Goal: Information Seeking & Learning: Learn about a topic

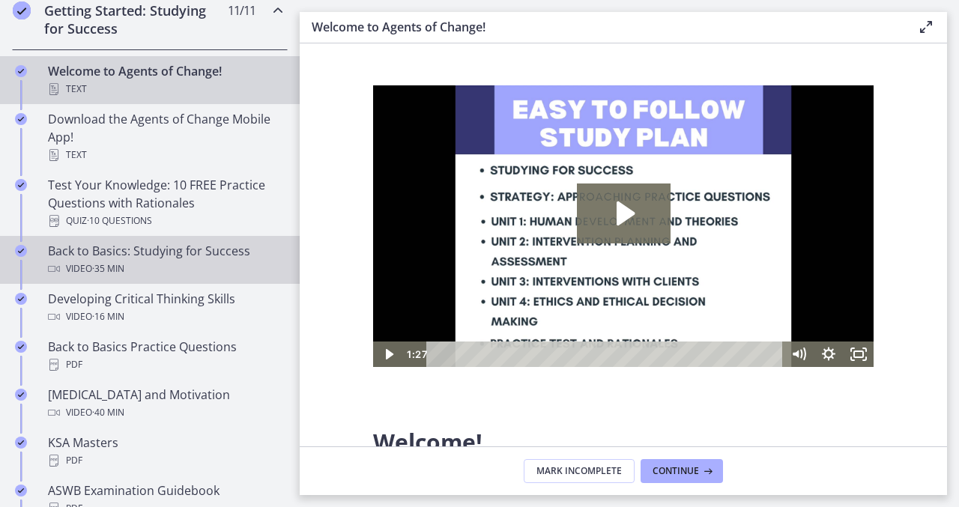
scroll to position [279, 0]
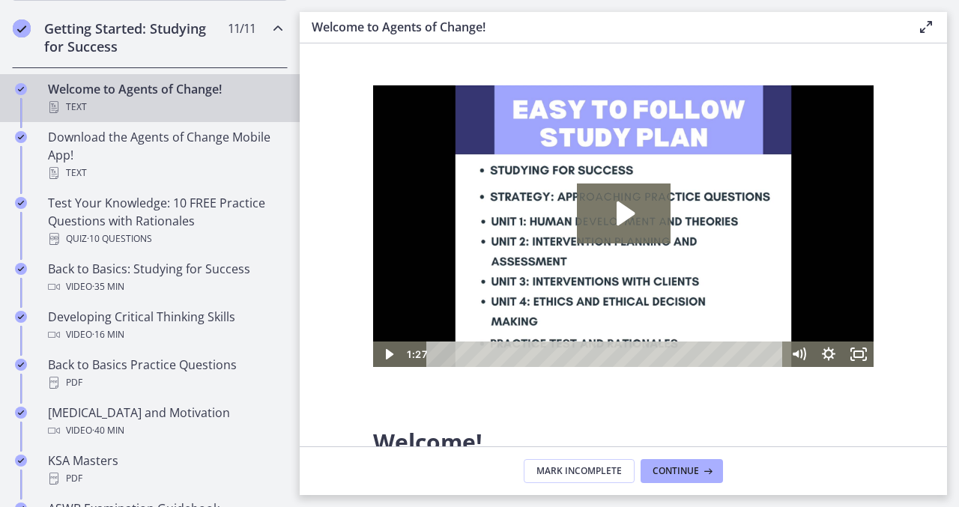
click at [276, 37] on icon "Chapters" at bounding box center [278, 28] width 18 height 18
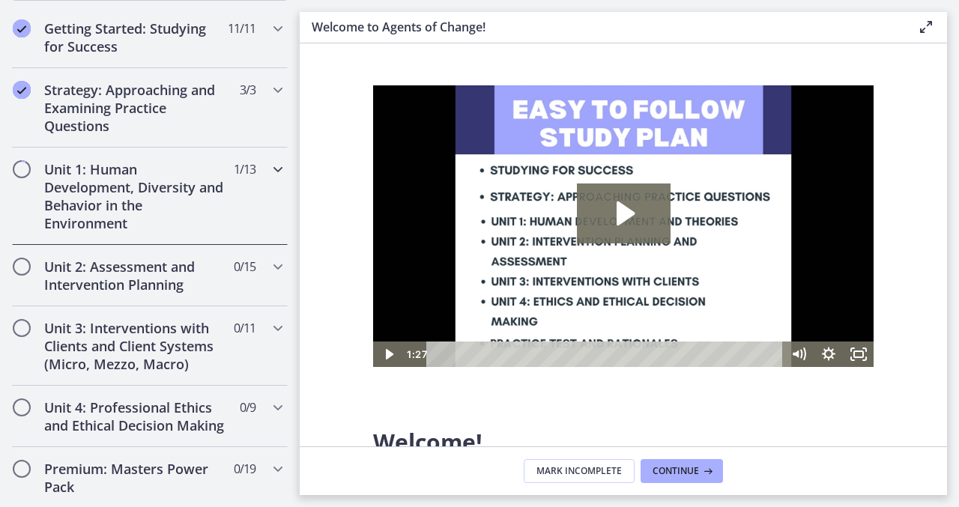
click at [277, 172] on icon "Chapters" at bounding box center [278, 169] width 18 height 18
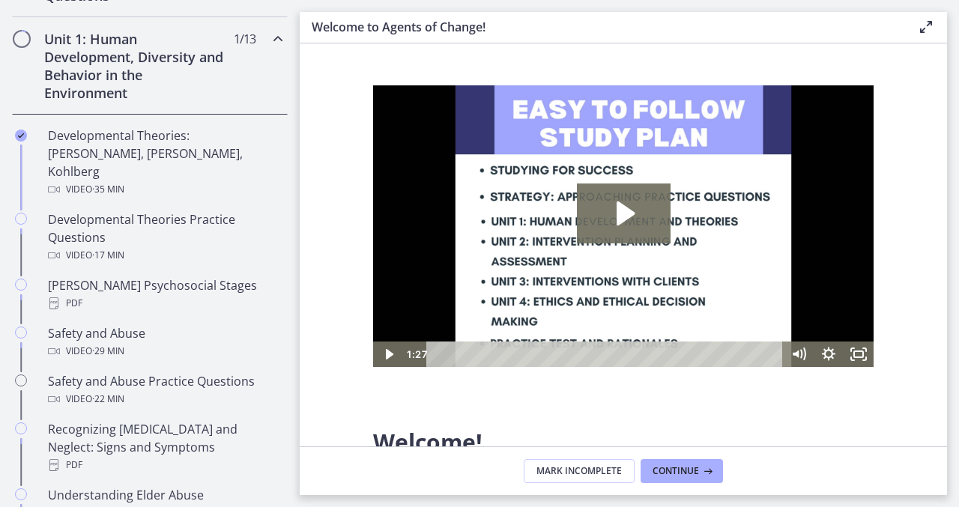
scroll to position [413, 0]
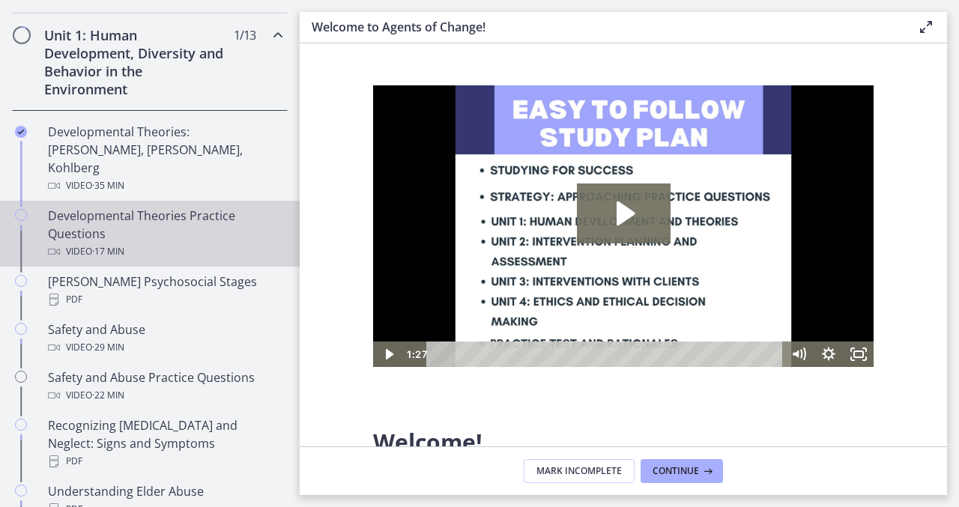
click at [192, 207] on div "Developmental Theories Practice Questions Video · 17 min" at bounding box center [165, 234] width 234 height 54
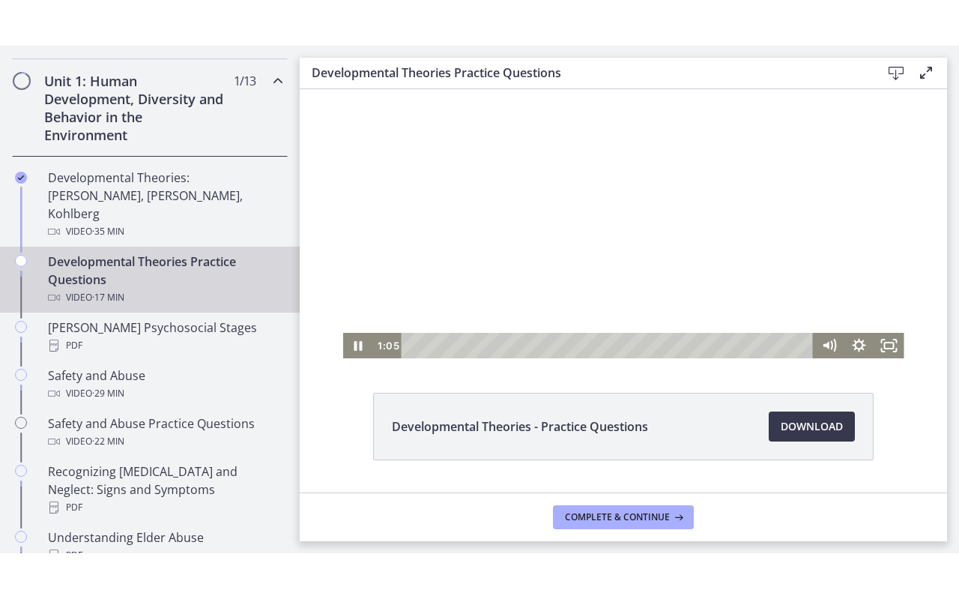
scroll to position [90, 0]
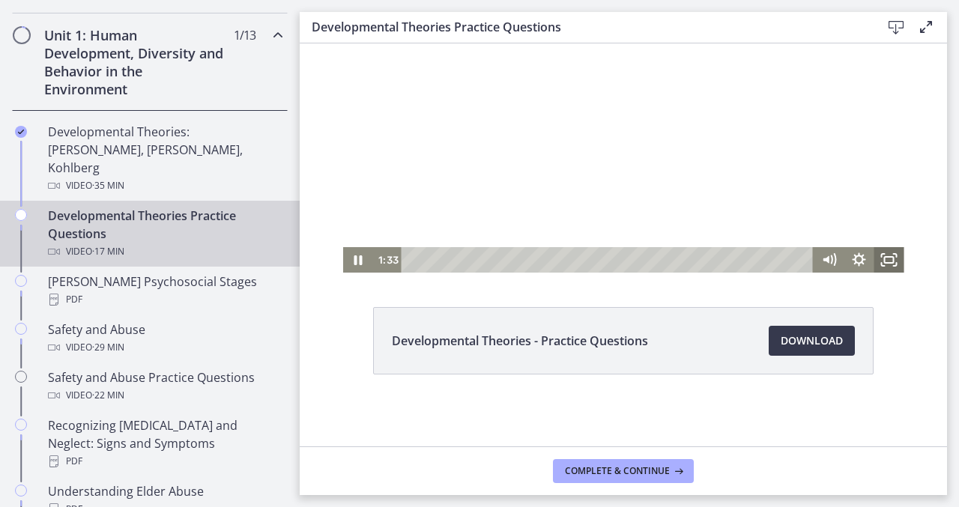
click at [887, 260] on icon "Fullscreen" at bounding box center [889, 259] width 30 height 25
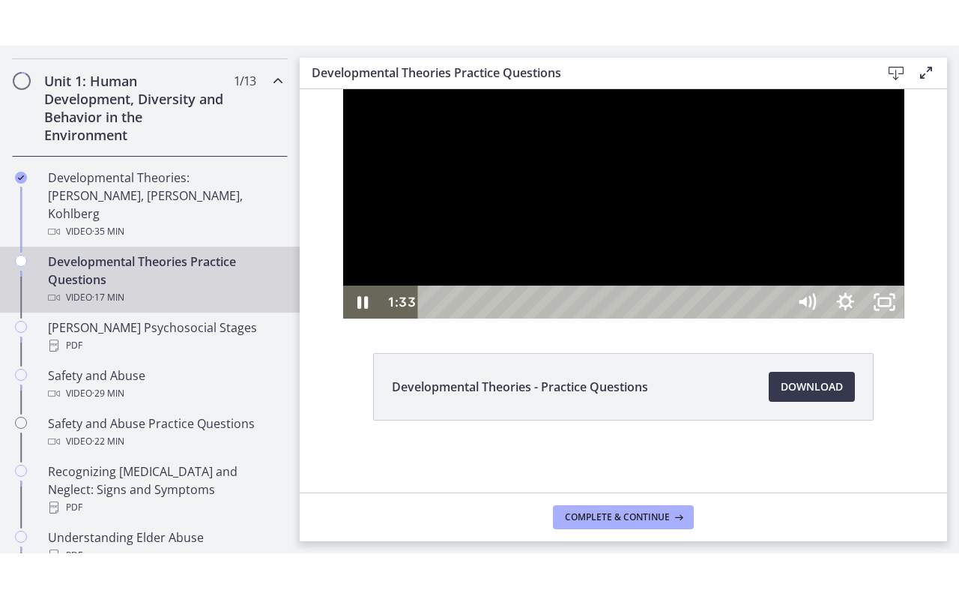
scroll to position [0, 0]
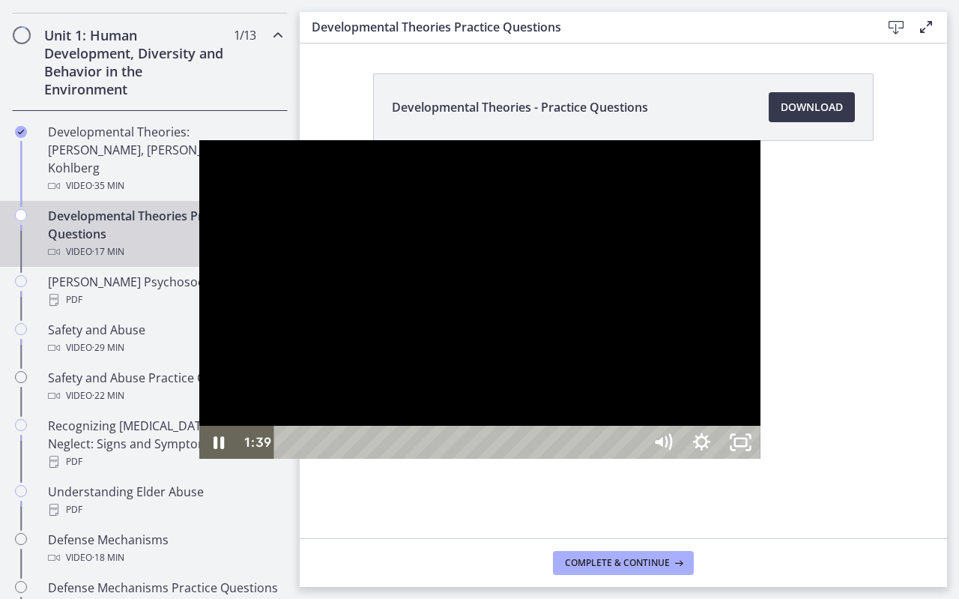
click at [199, 394] on div at bounding box center [479, 299] width 561 height 319
click at [232, 214] on div at bounding box center [479, 299] width 561 height 319
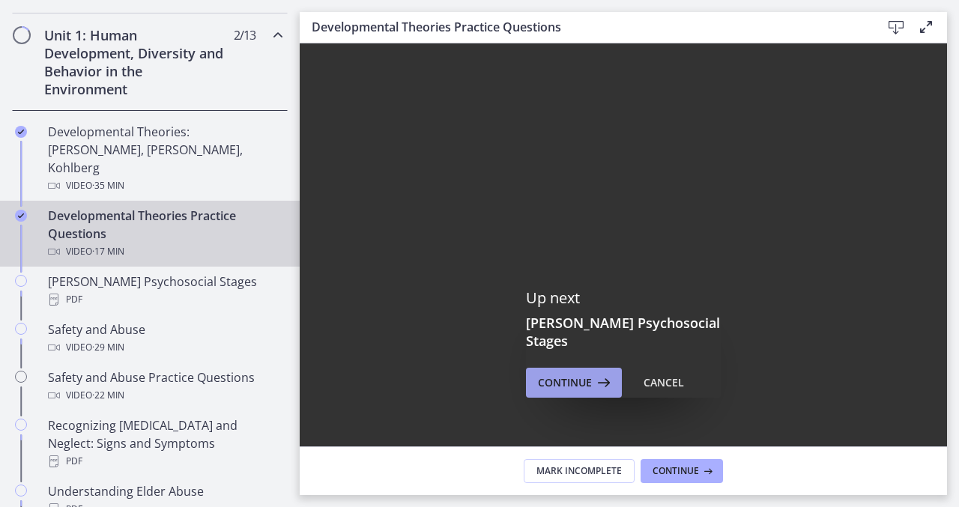
click at [595, 377] on icon at bounding box center [602, 383] width 21 height 18
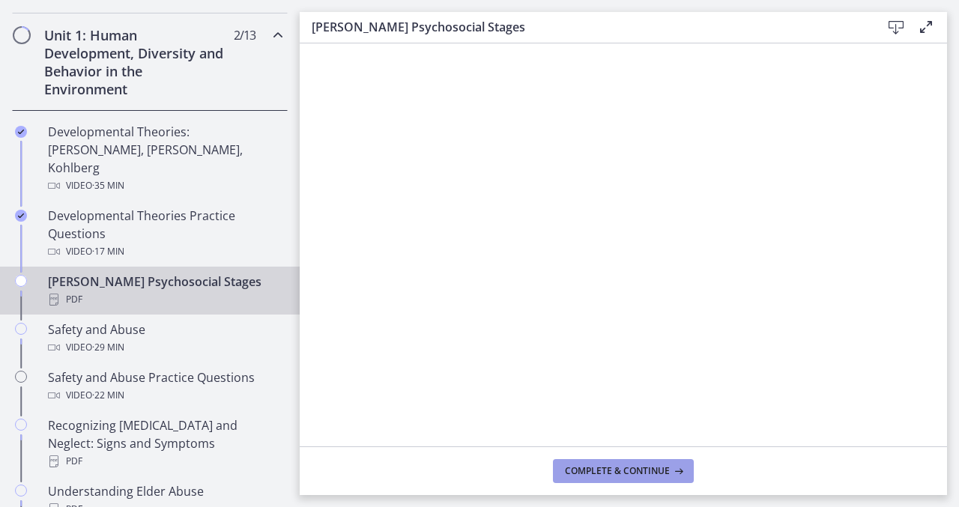
click at [604, 477] on span "Complete & continue" at bounding box center [617, 471] width 105 height 12
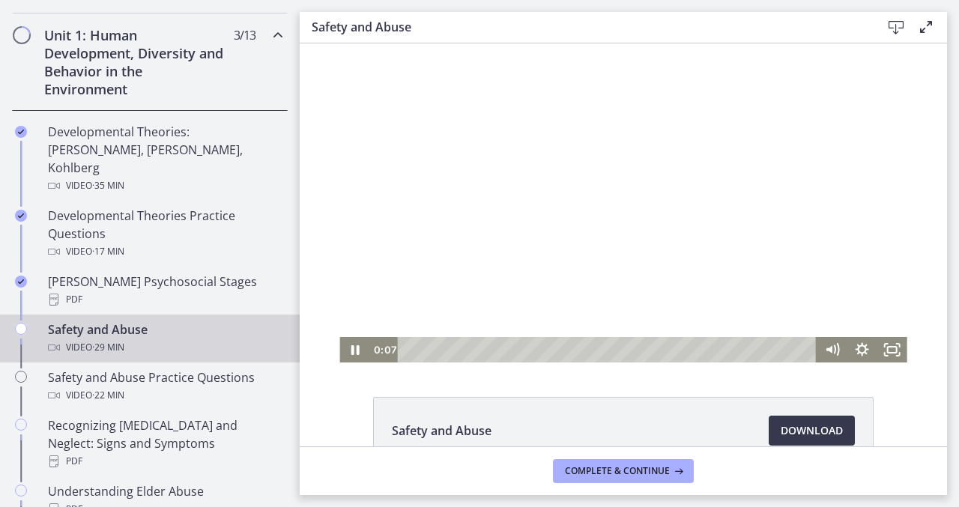
click at [609, 145] on div at bounding box center [622, 202] width 567 height 319
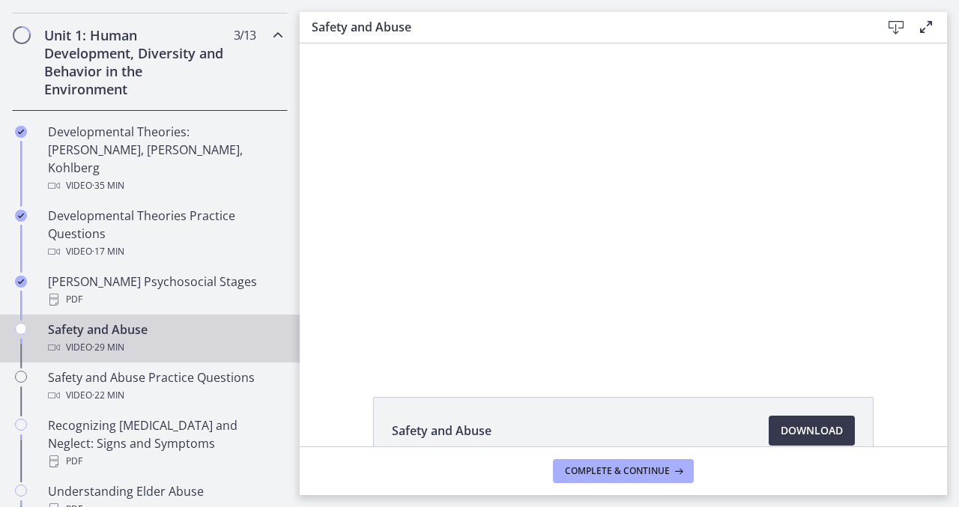
click at [926, 28] on icon at bounding box center [926, 27] width 18 height 18
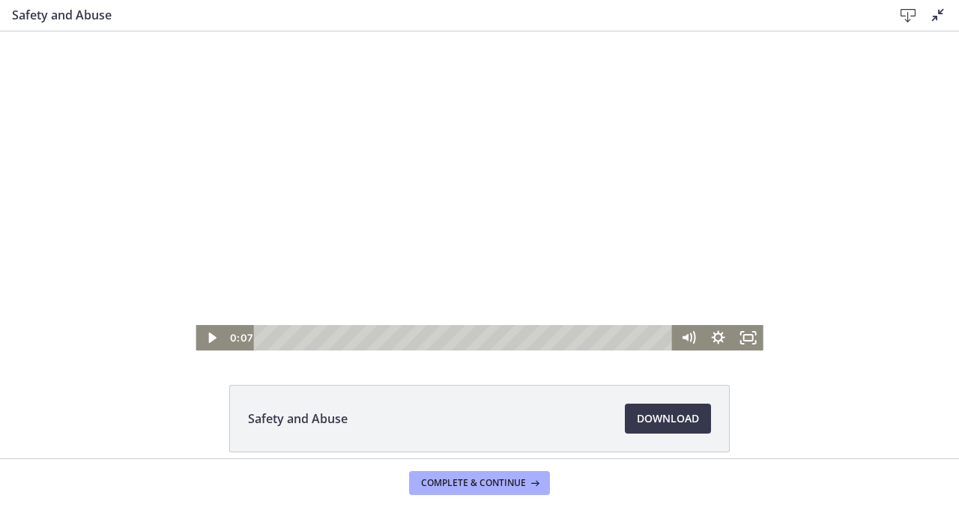
click at [453, 225] on div at bounding box center [479, 190] width 567 height 319
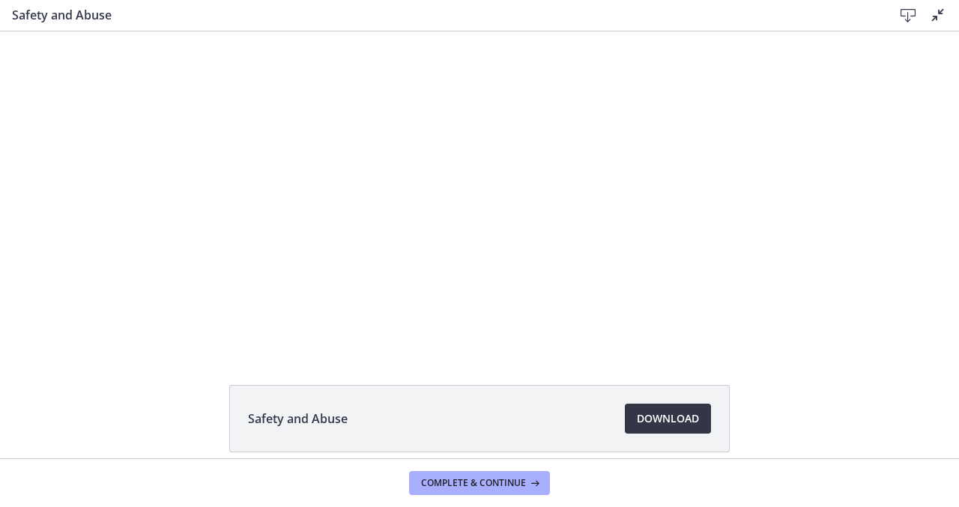
click at [669, 424] on span "Download Opens in a new window" at bounding box center [668, 419] width 62 height 18
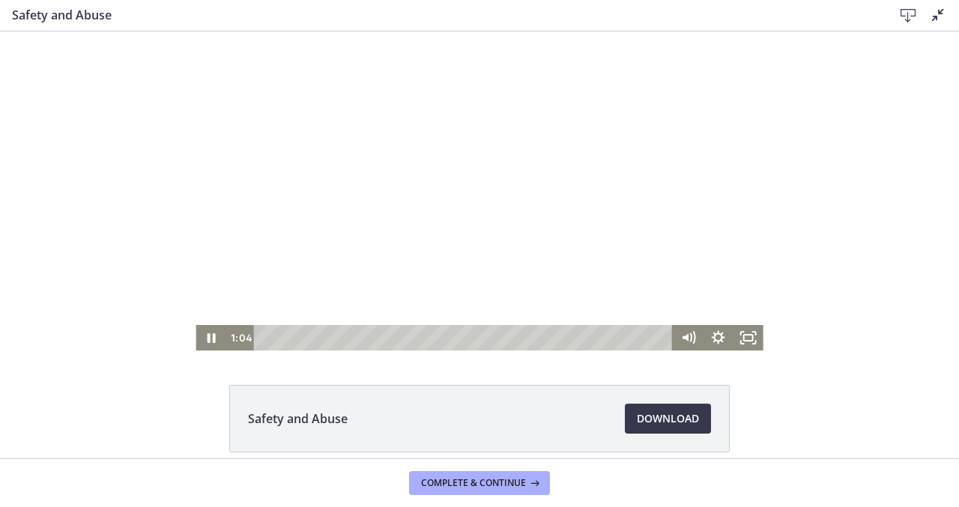
click at [477, 158] on div at bounding box center [479, 190] width 567 height 319
click at [751, 337] on icon "Fullscreen" at bounding box center [748, 338] width 36 height 31
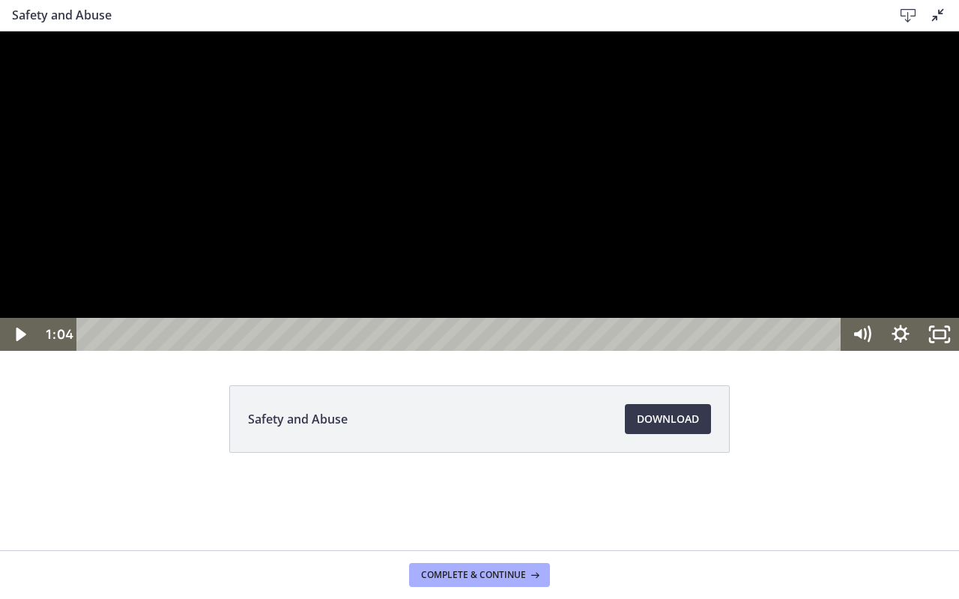
click at [585, 317] on div at bounding box center [479, 190] width 959 height 319
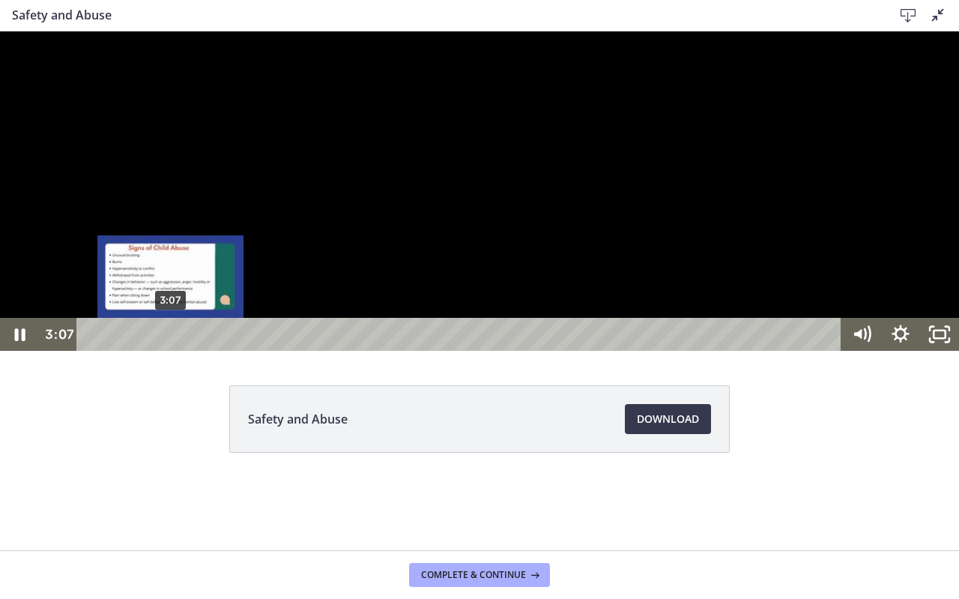
click at [171, 340] on div "Playbar" at bounding box center [170, 334] width 11 height 11
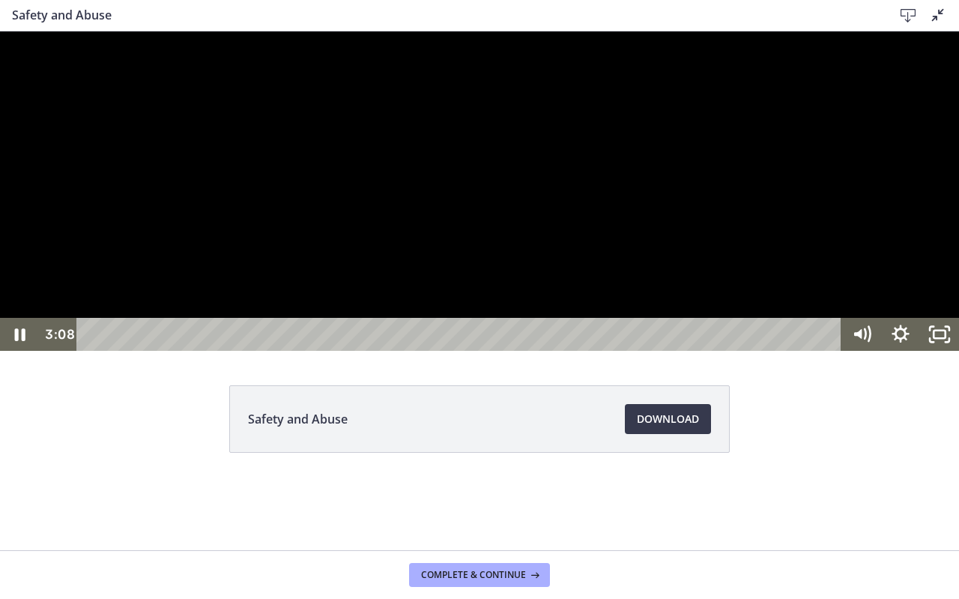
click at [303, 351] on div at bounding box center [479, 190] width 959 height 319
click at [267, 351] on div at bounding box center [479, 190] width 959 height 319
click at [215, 351] on div at bounding box center [479, 190] width 959 height 319
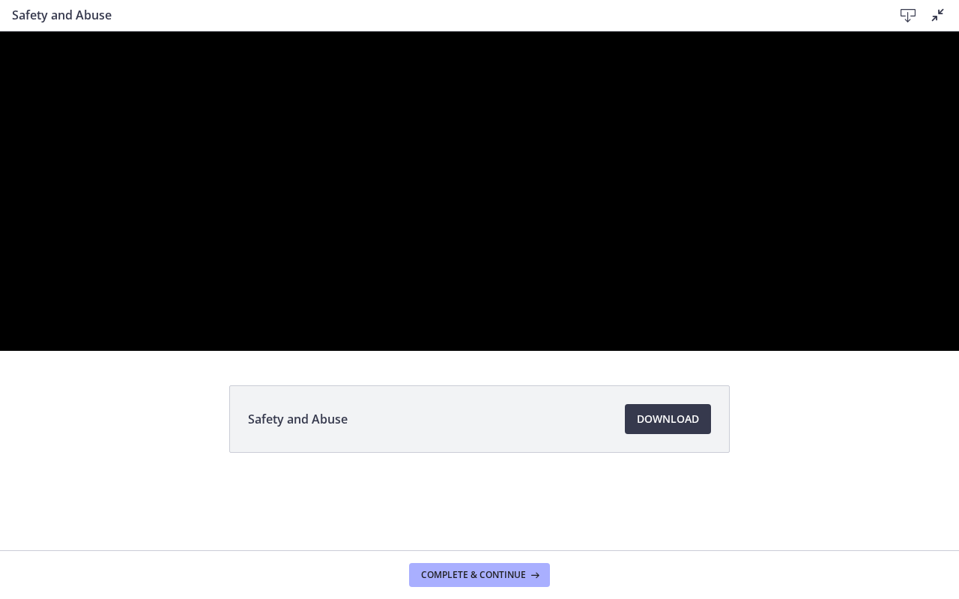
click at [553, 222] on div at bounding box center [479, 190] width 959 height 319
